Goal: Task Accomplishment & Management: Manage account settings

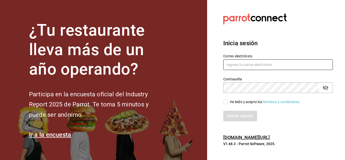
click at [229, 64] on input "text" at bounding box center [278, 64] width 110 height 11
type input "N"
type input "[EMAIL_ADDRESS][DOMAIN_NAME]"
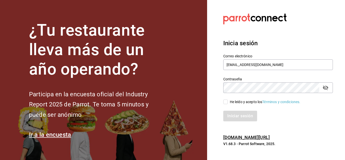
click at [220, 108] on div "Iniciar sesión" at bounding box center [275, 113] width 116 height 17
click at [226, 102] on input "He leído y acepto los Términos y condiciones." at bounding box center [225, 102] width 5 height 5
checkbox input "true"
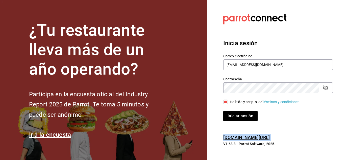
click at [233, 115] on button "Iniciar sesión" at bounding box center [240, 116] width 34 height 11
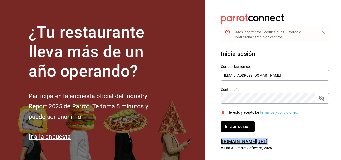
click at [322, 97] on icon "passwordField" at bounding box center [322, 98] width 6 height 5
